Goal: Task Accomplishment & Management: Manage account settings

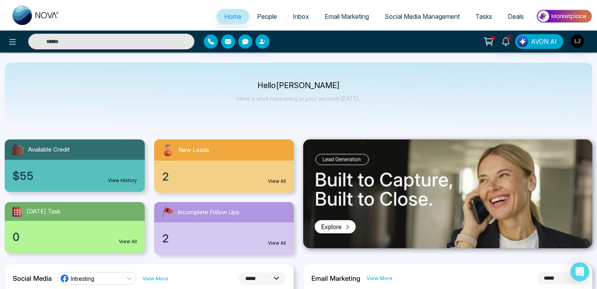
select select "*"
click at [262, 15] on span "People" at bounding box center [267, 17] width 20 height 8
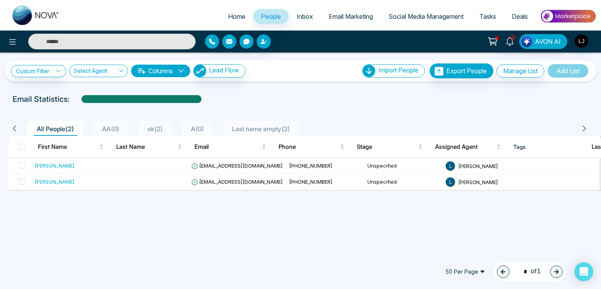
click at [228, 19] on span "Home" at bounding box center [236, 17] width 17 height 8
select select "*"
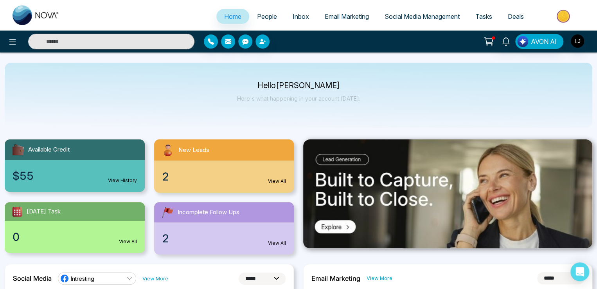
click at [296, 21] on link "Inbox" at bounding box center [301, 16] width 32 height 15
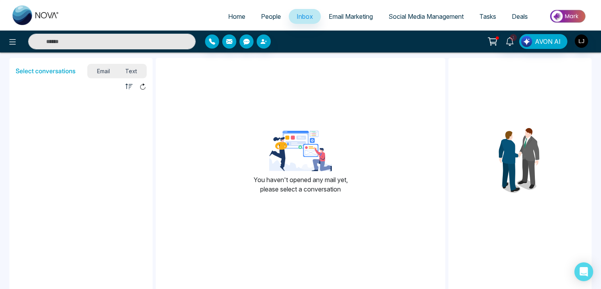
click at [231, 10] on link "Home" at bounding box center [236, 16] width 33 height 15
select select "*"
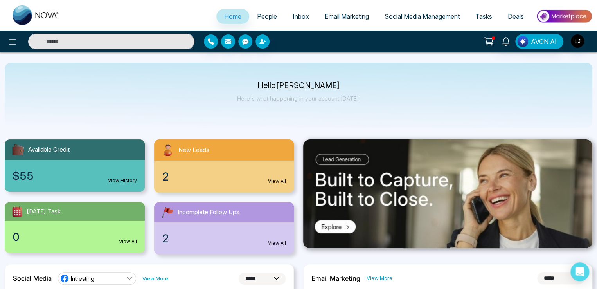
click at [260, 14] on span "People" at bounding box center [267, 17] width 20 height 8
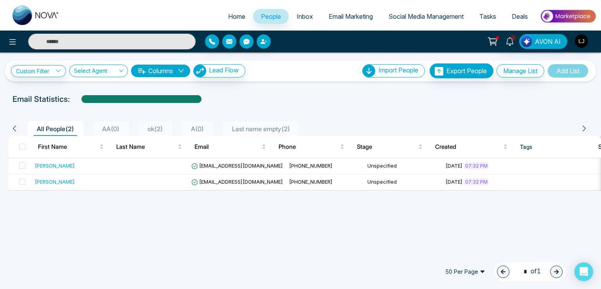
click at [233, 18] on span "Home" at bounding box center [236, 17] width 17 height 8
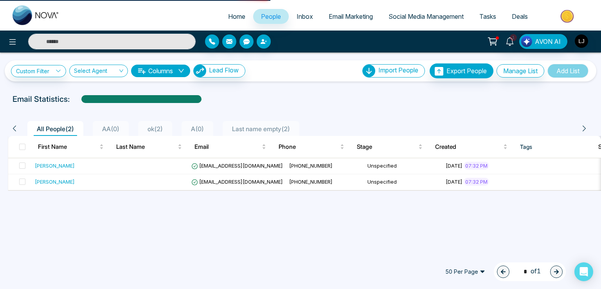
select select "*"
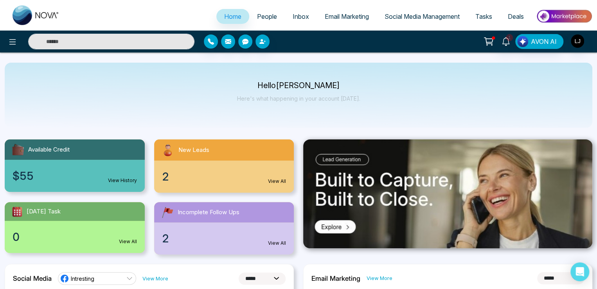
click at [265, 12] on link "People" at bounding box center [267, 16] width 36 height 15
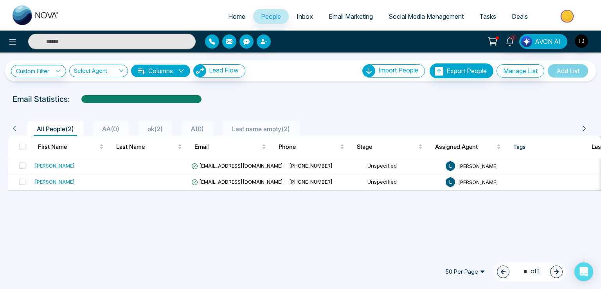
click at [297, 22] on link "Inbox" at bounding box center [305, 16] width 32 height 15
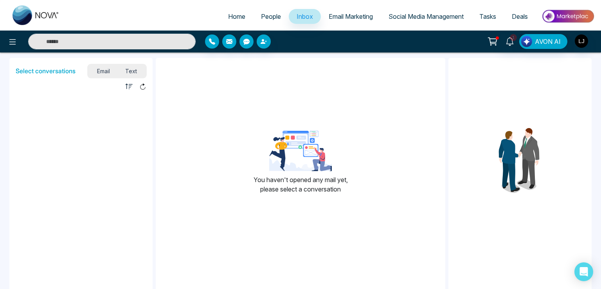
click at [349, 17] on span "Email Marketing" at bounding box center [351, 17] width 44 height 8
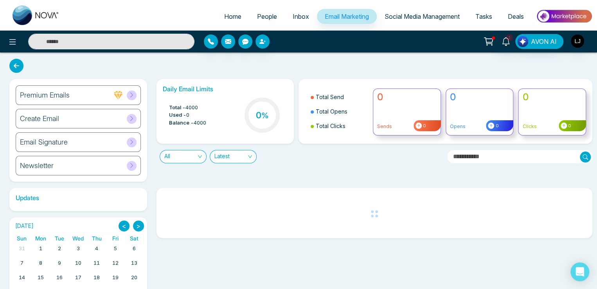
click at [408, 16] on span "Social Media Management" at bounding box center [422, 17] width 75 height 8
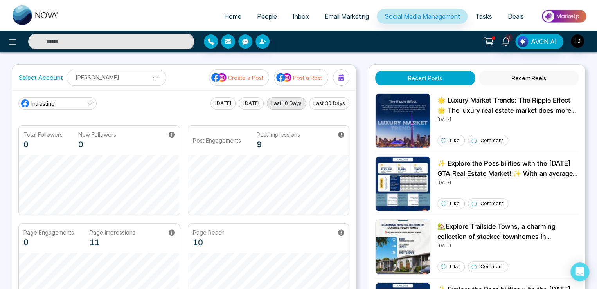
click at [477, 15] on span "Tasks" at bounding box center [483, 17] width 17 height 8
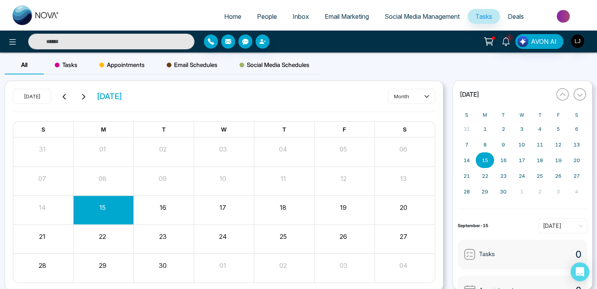
click at [254, 11] on link "People" at bounding box center [267, 16] width 36 height 15
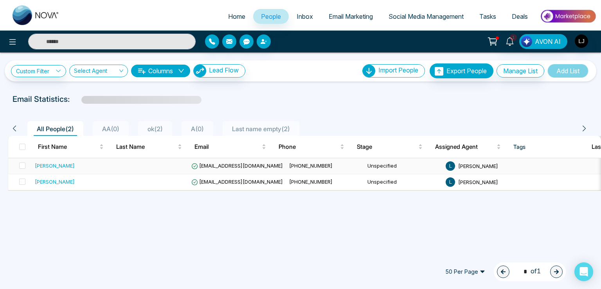
click at [40, 166] on div "Vijay" at bounding box center [55, 166] width 40 height 8
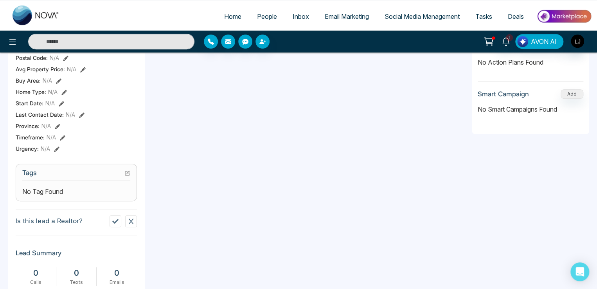
scroll to position [235, 0]
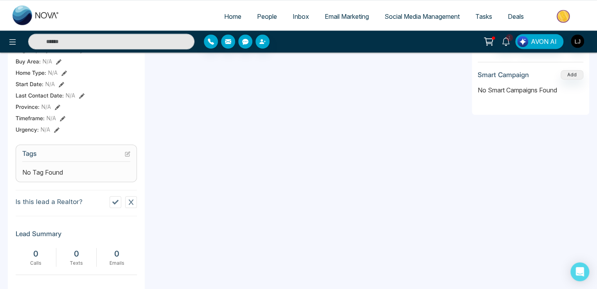
click at [126, 156] on icon at bounding box center [127, 153] width 5 height 5
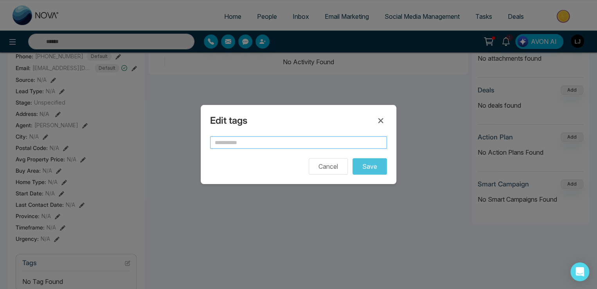
scroll to position [0, 171]
click at [245, 144] on input "text" at bounding box center [298, 142] width 177 height 13
paste input "**"
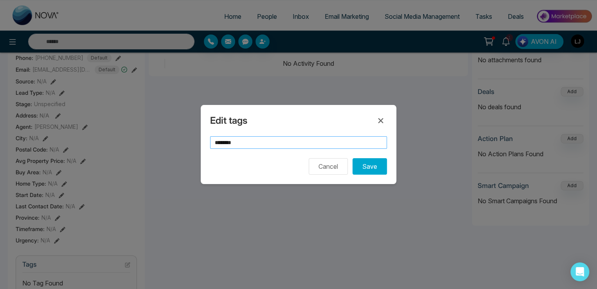
paste input "**"
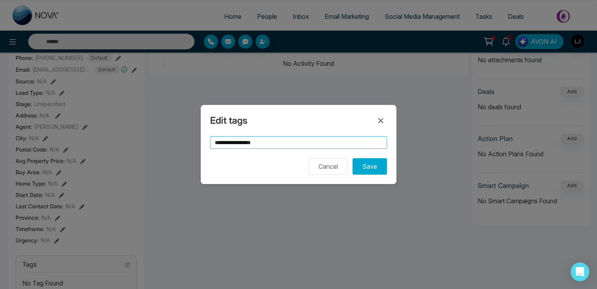
paste input "**"
paste
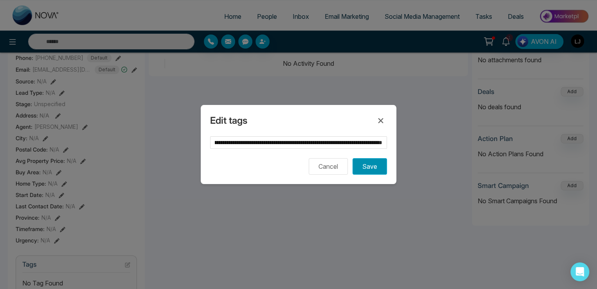
scroll to position [0, 0]
click at [367, 166] on button "Save" at bounding box center [369, 166] width 34 height 16
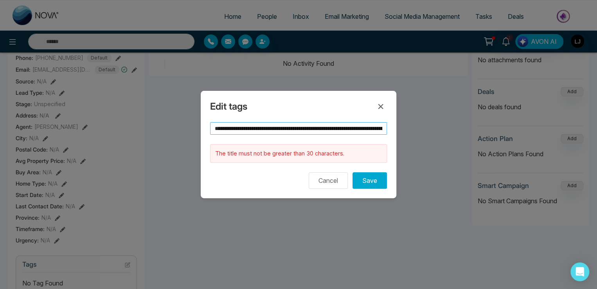
click at [315, 130] on input "**********" at bounding box center [298, 128] width 177 height 13
click at [366, 177] on button "Save" at bounding box center [369, 180] width 34 height 16
click at [317, 129] on input "**********" at bounding box center [298, 128] width 177 height 13
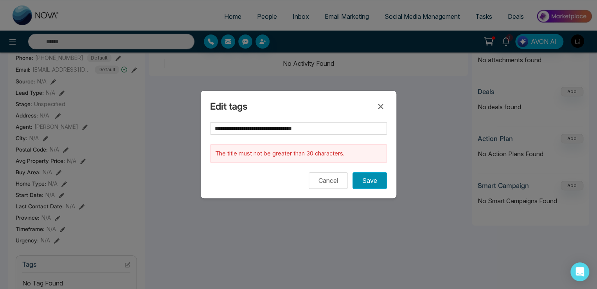
click at [367, 180] on button "Save" at bounding box center [369, 180] width 34 height 16
click at [306, 122] on input "**********" at bounding box center [298, 128] width 177 height 13
drag, startPoint x: 300, startPoint y: 128, endPoint x: 158, endPoint y: 135, distance: 141.8
click at [158, 135] on div "**********" at bounding box center [298, 144] width 597 height 289
type input "**********"
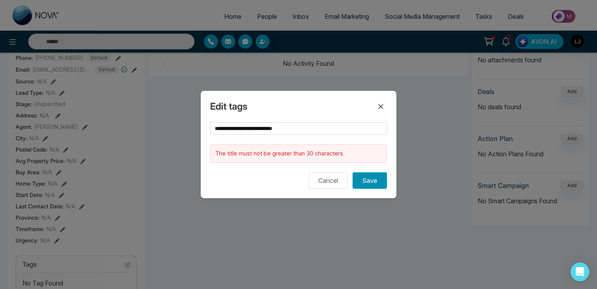
click at [369, 175] on button "Save" at bounding box center [369, 180] width 34 height 16
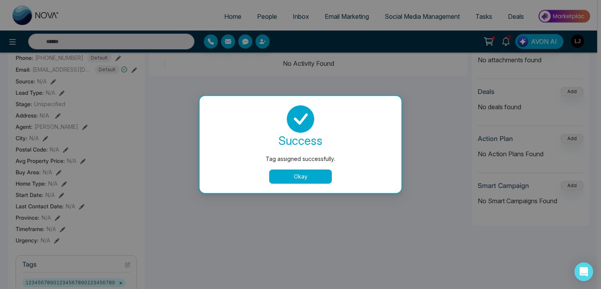
click at [283, 179] on button "Okay" at bounding box center [300, 176] width 63 height 14
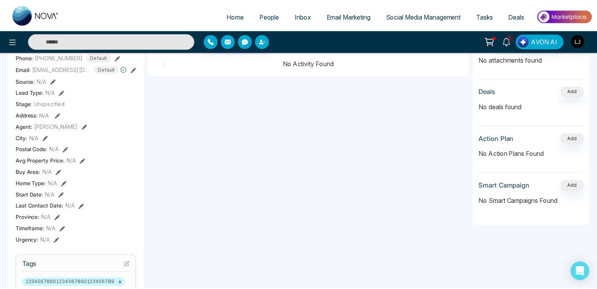
scroll to position [0, 167]
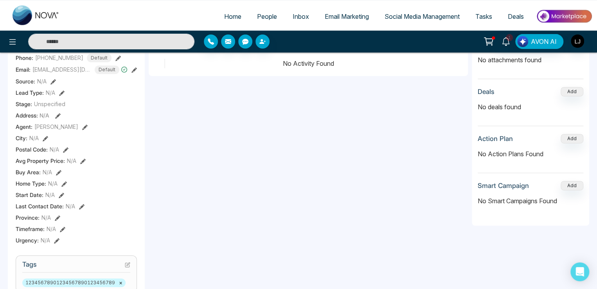
click at [257, 16] on span "People" at bounding box center [267, 17] width 20 height 8
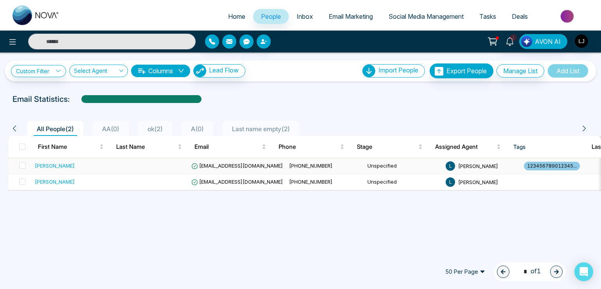
click at [232, 163] on span "vijaykumarjagale@gmail.com" at bounding box center [237, 165] width 92 height 6
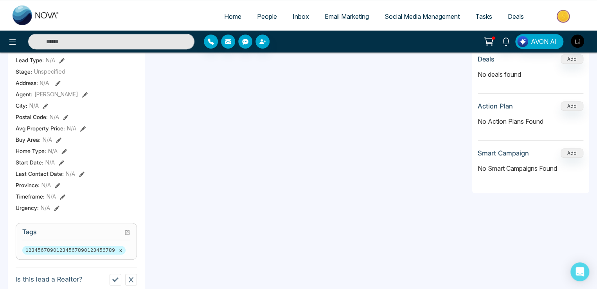
scroll to position [274, 0]
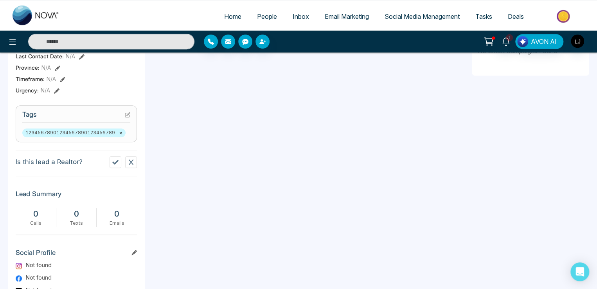
click at [257, 17] on span "People" at bounding box center [267, 17] width 20 height 8
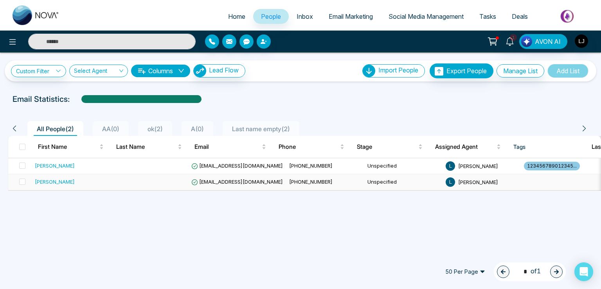
scroll to position [0, 63]
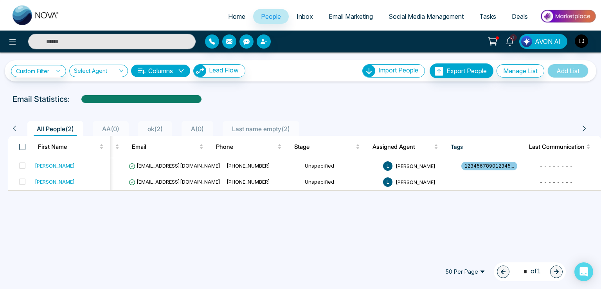
click at [23, 144] on span at bounding box center [22, 147] width 6 height 6
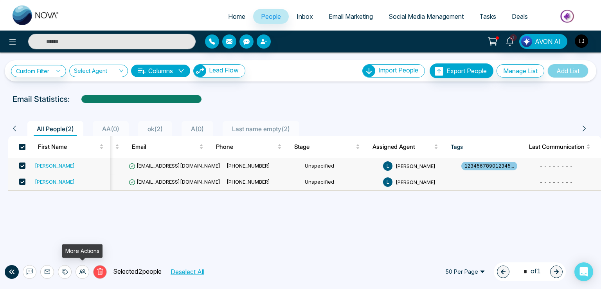
click at [83, 270] on icon at bounding box center [82, 271] width 6 height 6
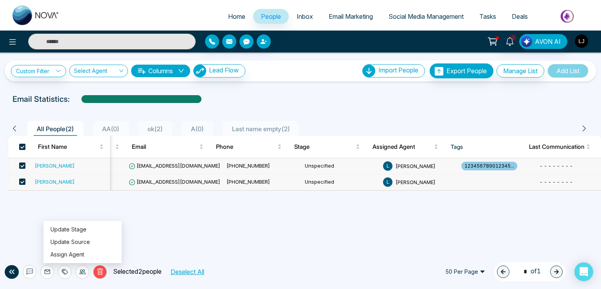
click at [584, 43] on img "button" at bounding box center [581, 40] width 13 height 13
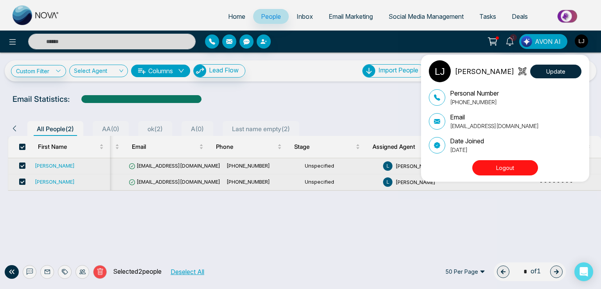
click at [498, 165] on button "Logout" at bounding box center [505, 167] width 66 height 15
